Goal: Find specific page/section: Find specific page/section

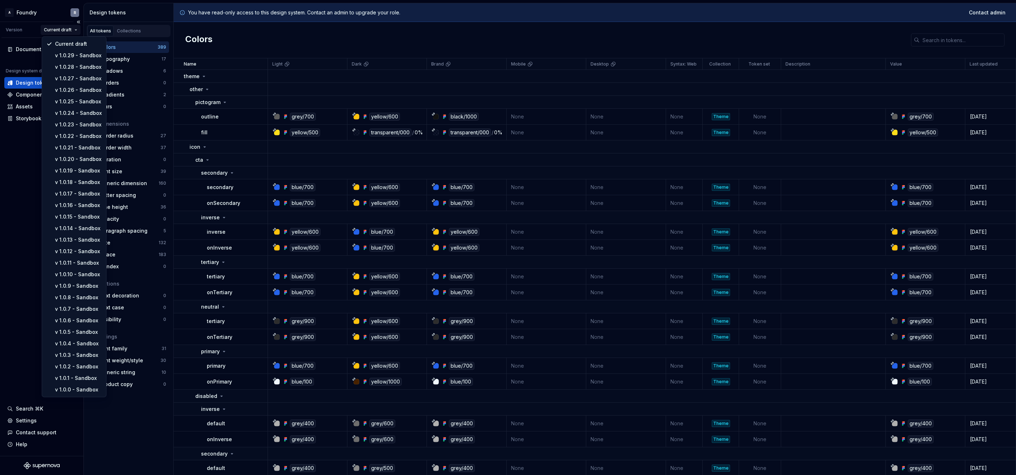
click at [63, 30] on html "A Foundry R Version Current draft Documentation Design system data Design token…" at bounding box center [508, 237] width 1016 height 475
click at [23, 205] on html "A Foundry R Version Current draft Documentation Design system data Design token…" at bounding box center [508, 237] width 1016 height 475
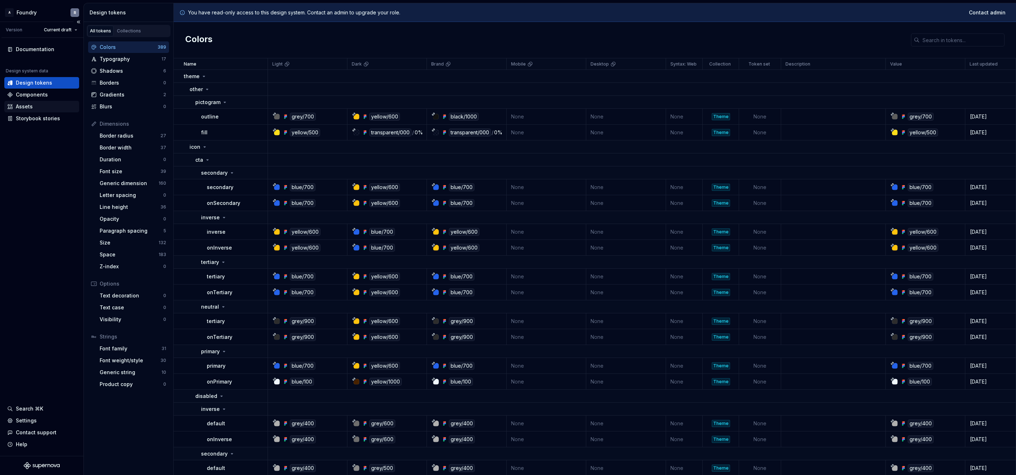
click at [30, 105] on div "Assets" at bounding box center [24, 106] width 17 height 7
click at [30, 109] on div "Assets" at bounding box center [24, 106] width 17 height 7
